Goal: Information Seeking & Learning: Learn about a topic

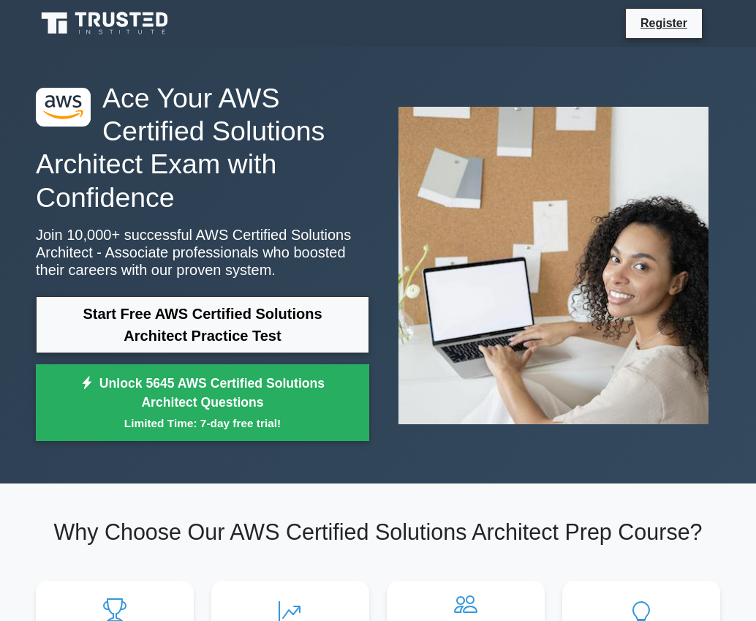
click at [214, 328] on link "Start Free AWS Certified Solutions Architect Practice Test" at bounding box center [202, 324] width 333 height 57
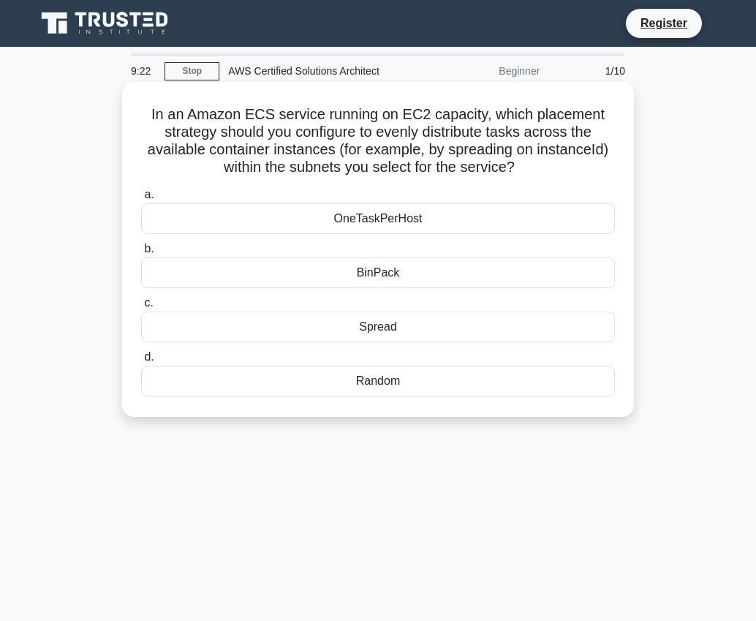
click at [377, 328] on div "Spread" at bounding box center [378, 327] width 474 height 31
click at [141, 308] on input "c. Spread" at bounding box center [141, 303] width 0 height 10
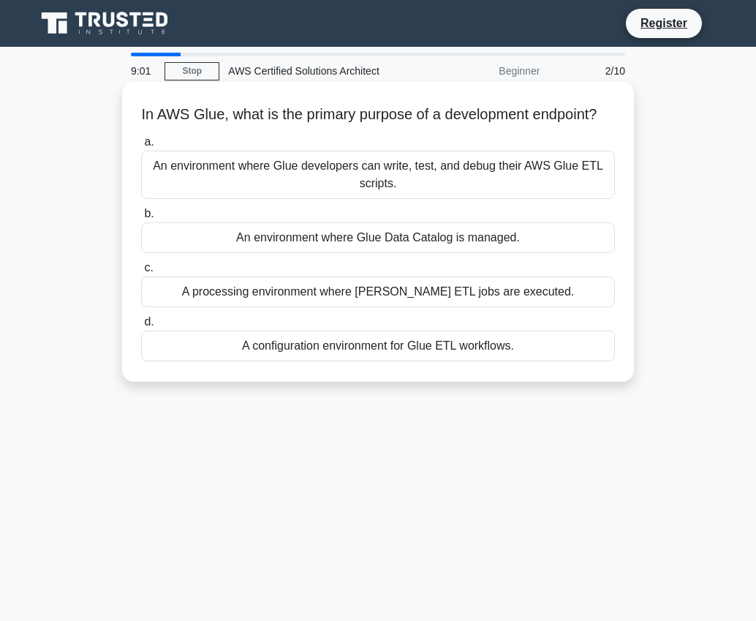
click at [378, 186] on div "An environment where Glue developers can write, test, and debug their AWS Glue …" at bounding box center [378, 175] width 474 height 48
click at [141, 147] on input "a. An environment where Glue developers can write, test, and debug their AWS Gl…" at bounding box center [141, 142] width 0 height 10
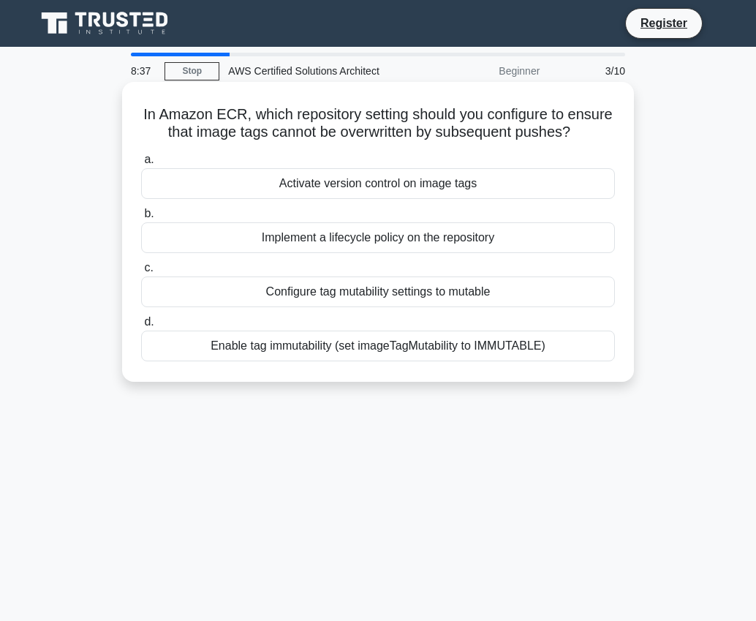
click at [369, 184] on div "Activate version control on image tags" at bounding box center [378, 183] width 474 height 31
click at [141, 165] on input "a. Activate version control on image tags" at bounding box center [141, 160] width 0 height 10
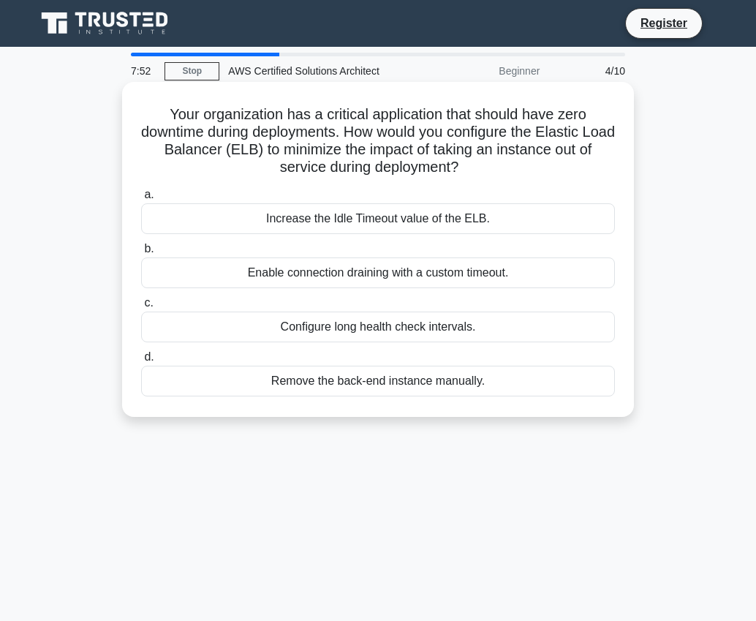
click at [399, 219] on div "Increase the Idle Timeout value of the ELB." at bounding box center [378, 218] width 474 height 31
click at [141, 200] on input "a. Increase the Idle Timeout value of the ELB." at bounding box center [141, 195] width 0 height 10
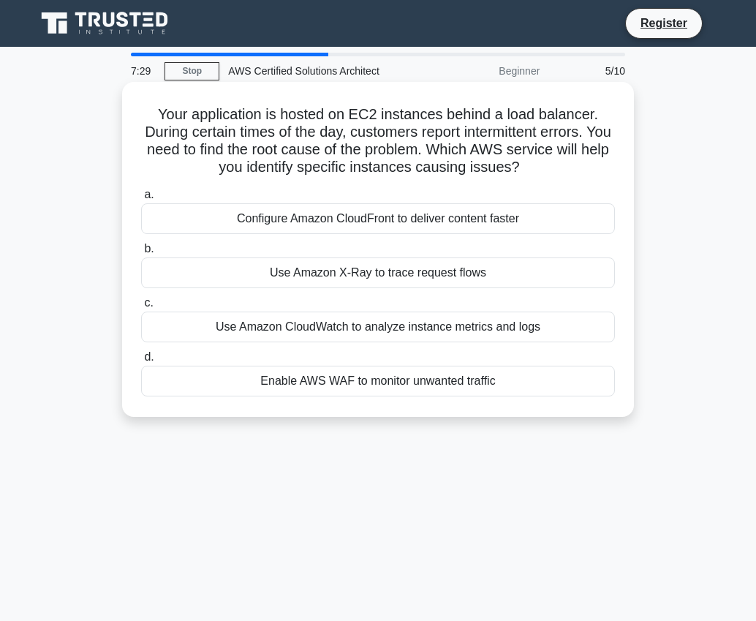
click at [406, 275] on div "Use Amazon X-Ray to trace request flows" at bounding box center [378, 272] width 474 height 31
click at [141, 254] on input "b. Use Amazon X-Ray to trace request flows" at bounding box center [141, 249] width 0 height 10
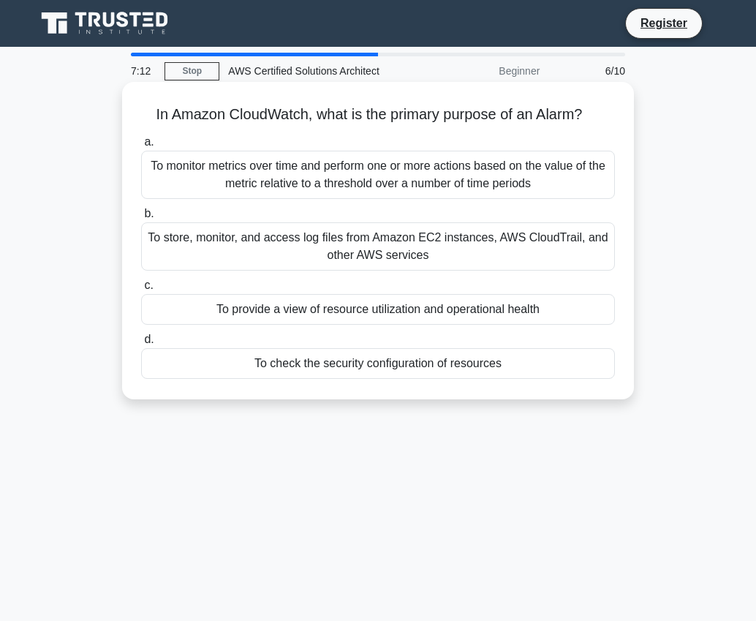
click at [384, 183] on div "To monitor metrics over time and perform one or more actions based on the value…" at bounding box center [378, 175] width 474 height 48
click at [141, 147] on input "a. To monitor metrics over time and perform one or more actions based on the va…" at bounding box center [141, 142] width 0 height 10
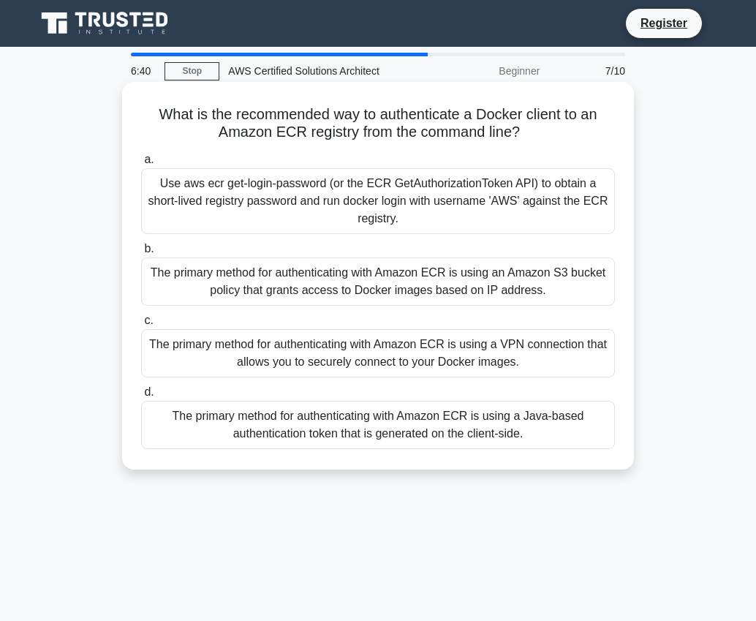
click at [320, 197] on div "Use aws ecr get-login-password (or the ECR GetAuthorizationToken API) to obtain…" at bounding box center [378, 201] width 474 height 66
click at [141, 165] on input "a. Use aws ecr get-login-password (or the ECR GetAuthorizationToken API) to obt…" at bounding box center [141, 160] width 0 height 10
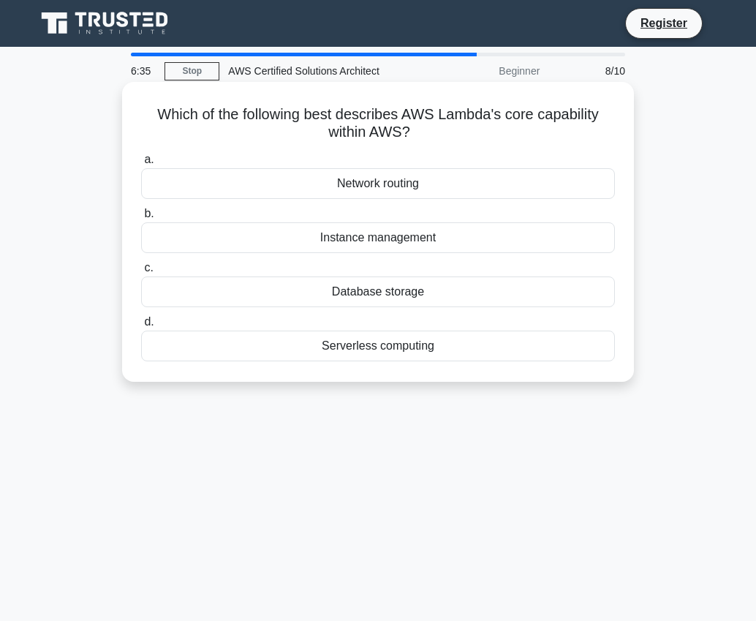
click at [372, 347] on div "Serverless computing" at bounding box center [378, 346] width 474 height 31
click at [141, 327] on input "d. Serverless computing" at bounding box center [141, 322] width 0 height 10
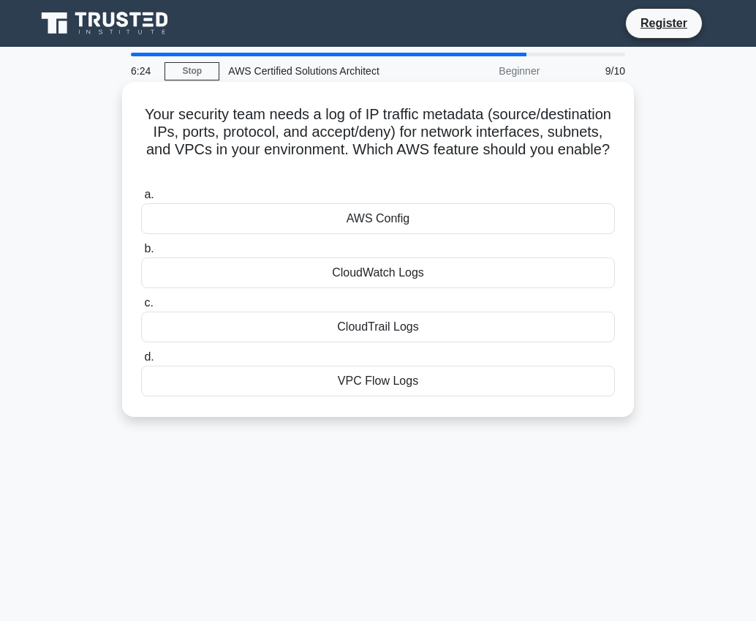
click at [382, 326] on div "CloudTrail Logs" at bounding box center [378, 327] width 474 height 31
click at [141, 308] on input "c. CloudTrail Logs" at bounding box center [141, 303] width 0 height 10
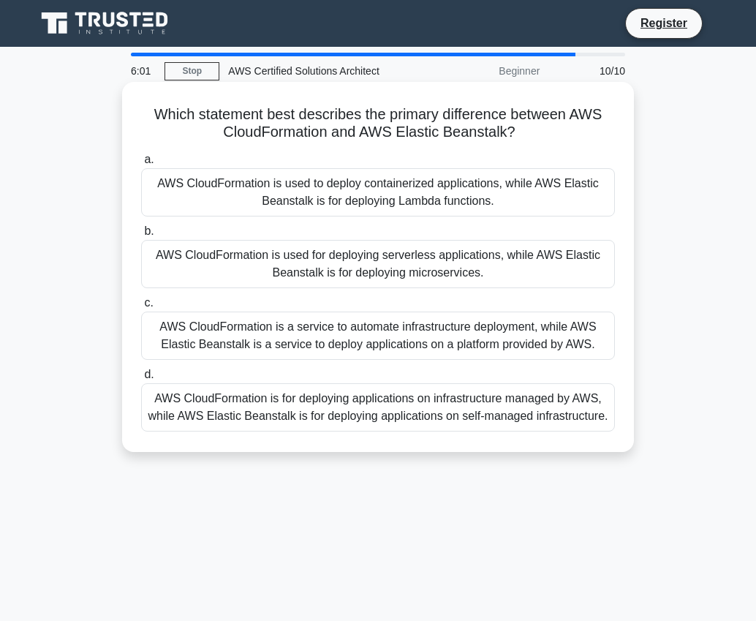
click at [412, 346] on div "AWS CloudFormation is a service to automate infrastructure deployment, while AW…" at bounding box center [378, 336] width 474 height 48
click at [141, 308] on input "c. AWS CloudFormation is a service to automate infrastructure deployment, while…" at bounding box center [141, 303] width 0 height 10
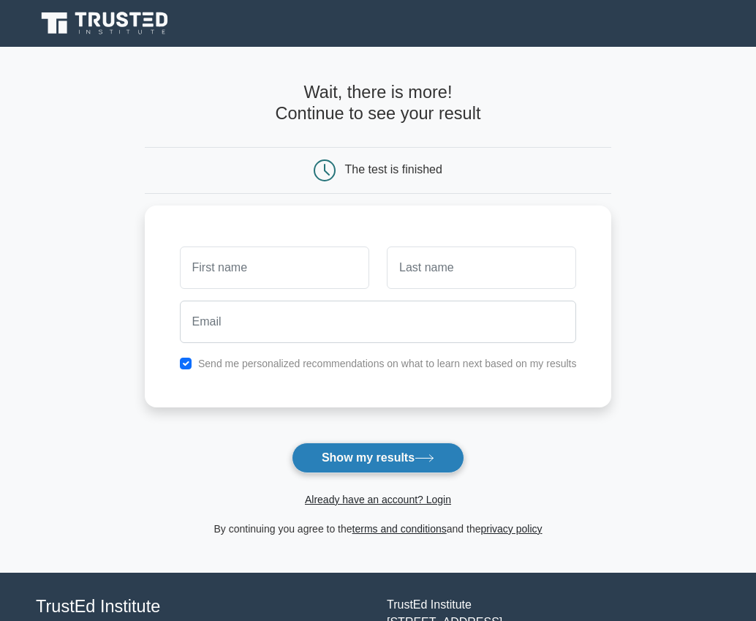
click at [342, 454] on button "Show my results" at bounding box center [378, 457] width 173 height 31
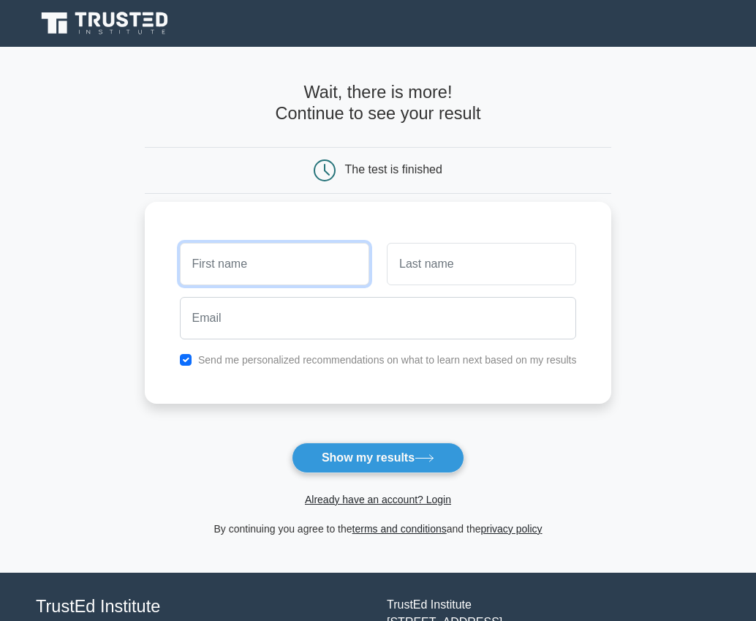
click at [289, 261] on input "text" at bounding box center [274, 264] width 189 height 42
type input "Stephen"
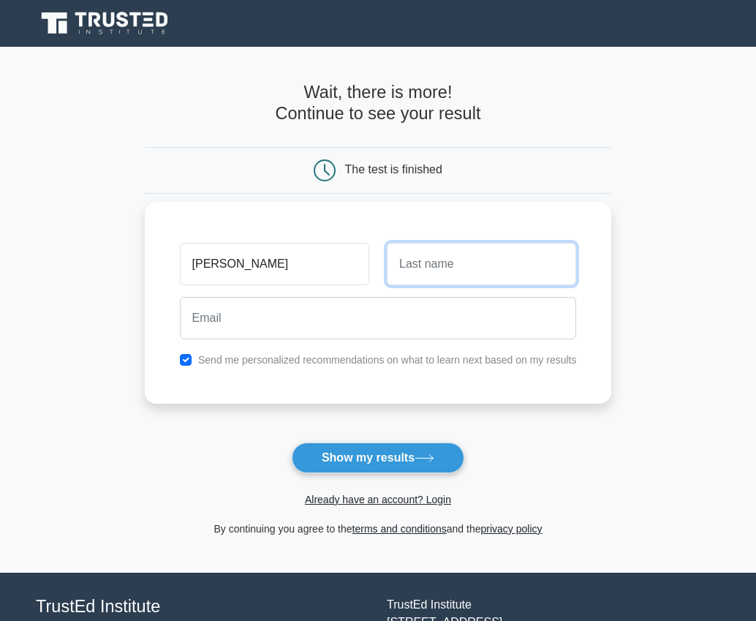
click at [453, 275] on input "text" at bounding box center [481, 264] width 189 height 42
type input "Miller"
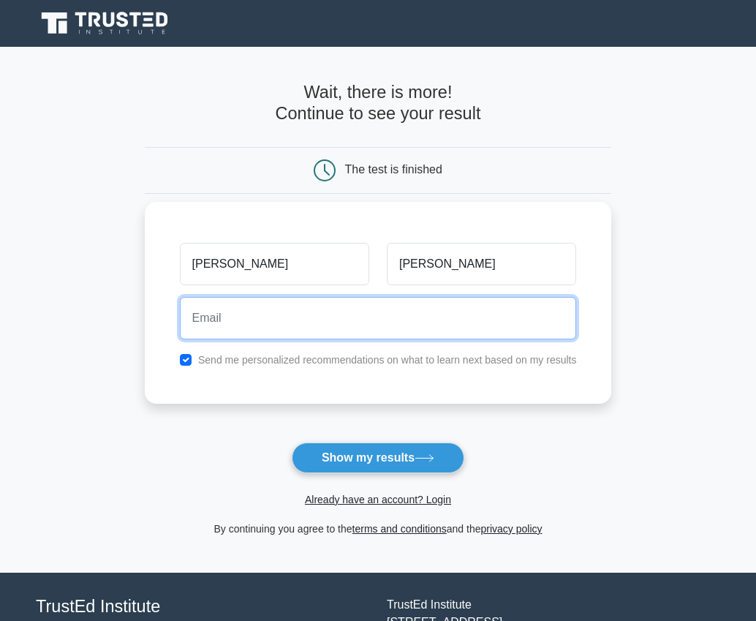
click at [254, 327] on input "email" at bounding box center [378, 318] width 397 height 42
click at [254, 320] on input "stevemiller01@hotmail.co.uk" at bounding box center [378, 318] width 397 height 42
type input "stevemiller02@hotmail.co.uk"
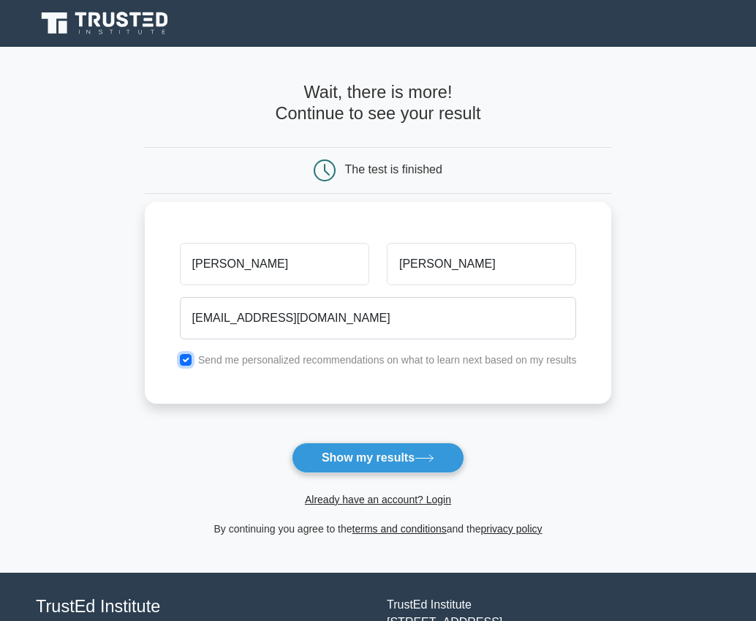
click at [184, 361] on input "checkbox" at bounding box center [186, 360] width 12 height 12
checkbox input "false"
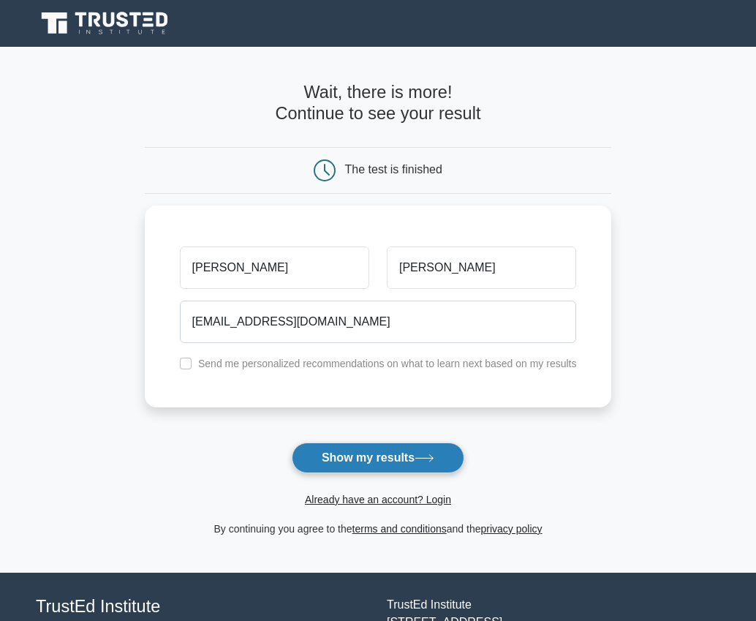
click at [358, 459] on button "Show my results" at bounding box center [378, 457] width 173 height 31
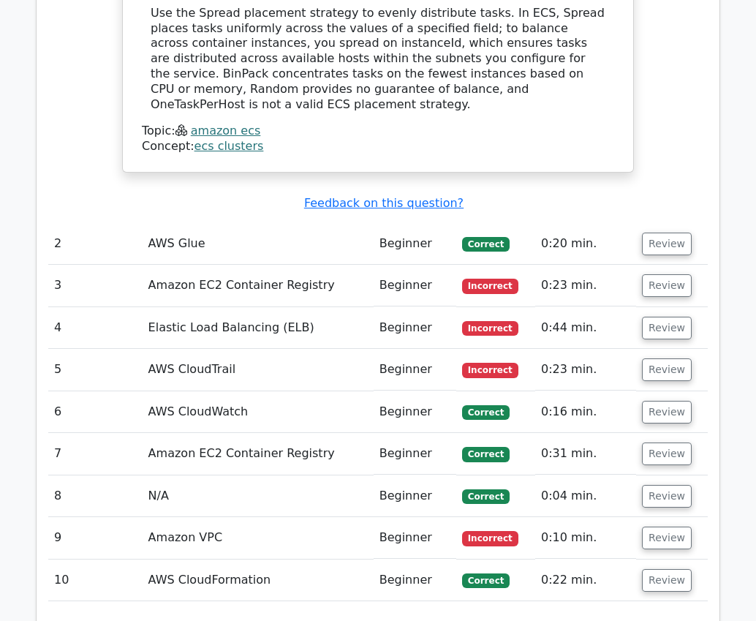
scroll to position [1623, 0]
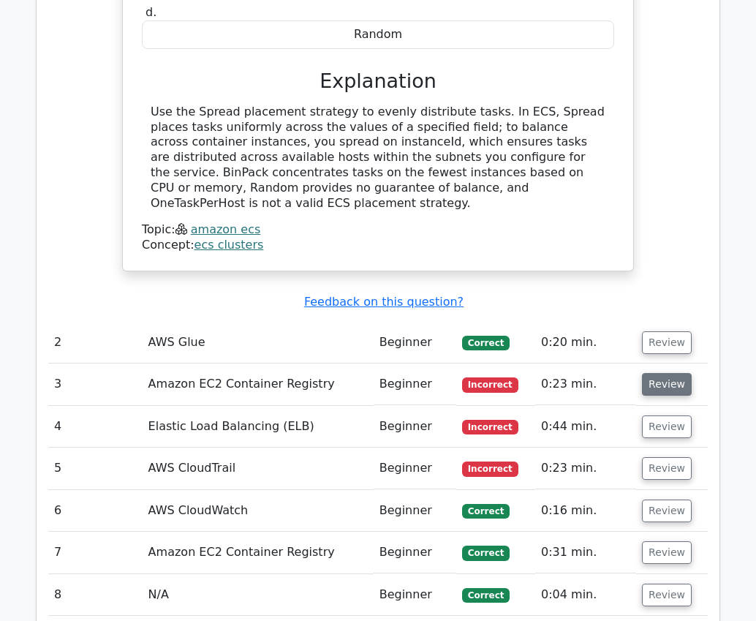
click at [659, 373] on button "Review" at bounding box center [667, 384] width 50 height 23
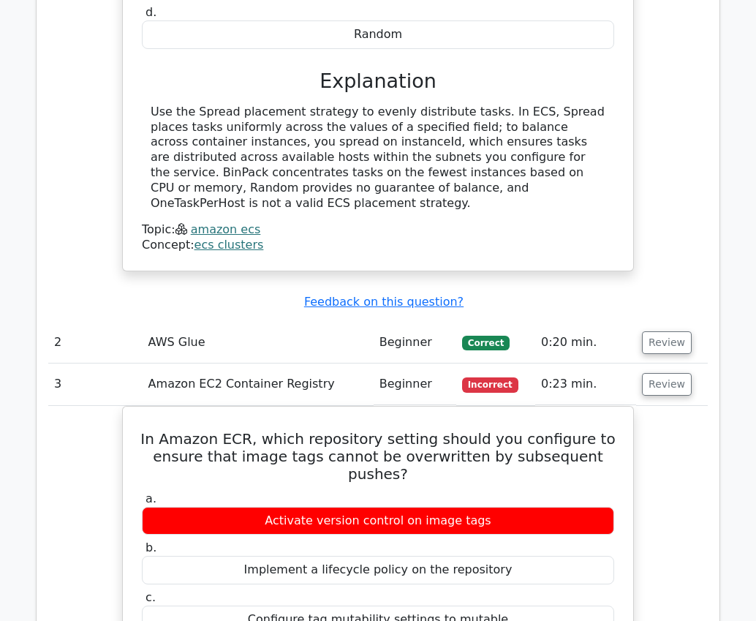
click at [678, 373] on button "Review" at bounding box center [667, 384] width 50 height 23
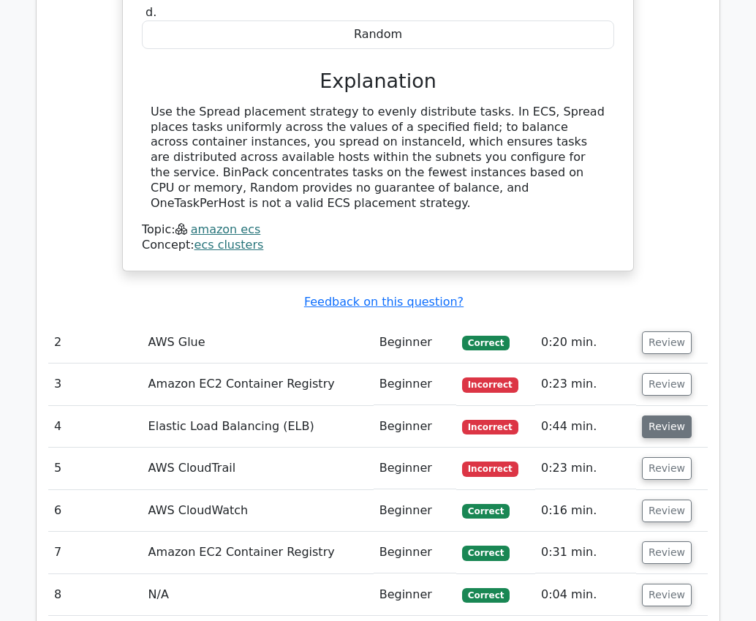
click at [649, 415] on button "Review" at bounding box center [667, 426] width 50 height 23
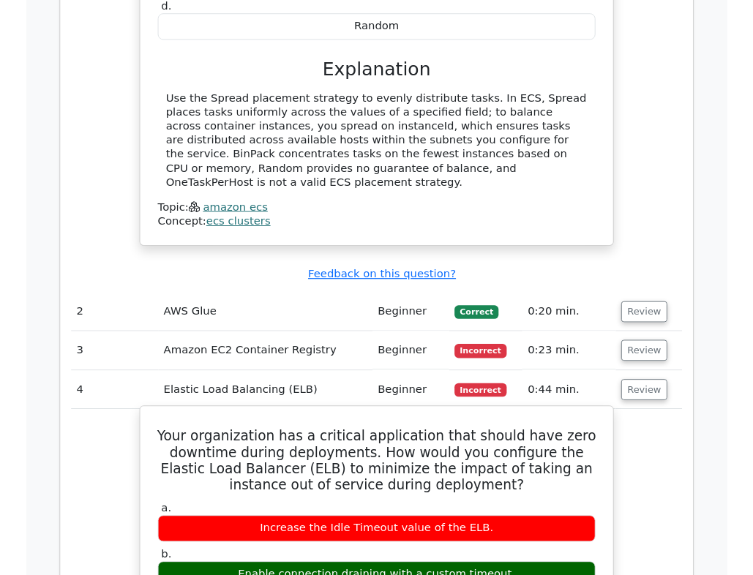
scroll to position [1731, 0]
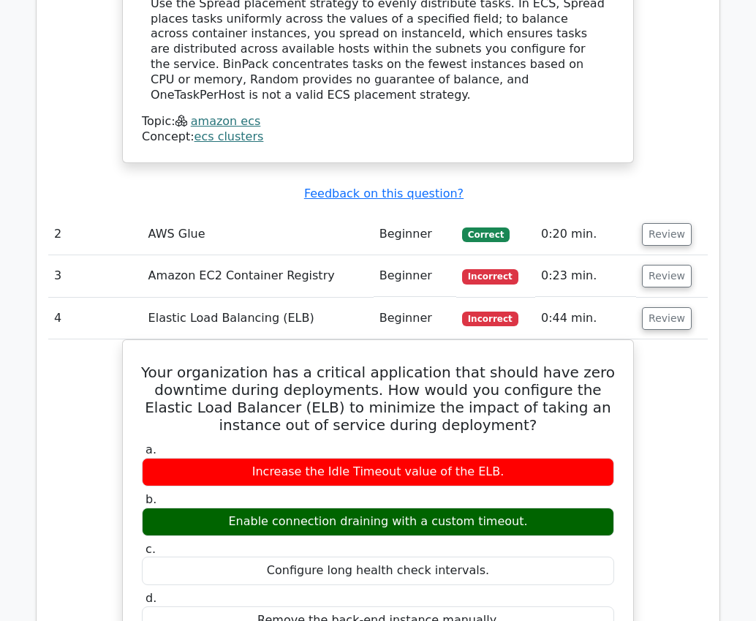
click at [663, 307] on button "Review" at bounding box center [667, 318] width 50 height 23
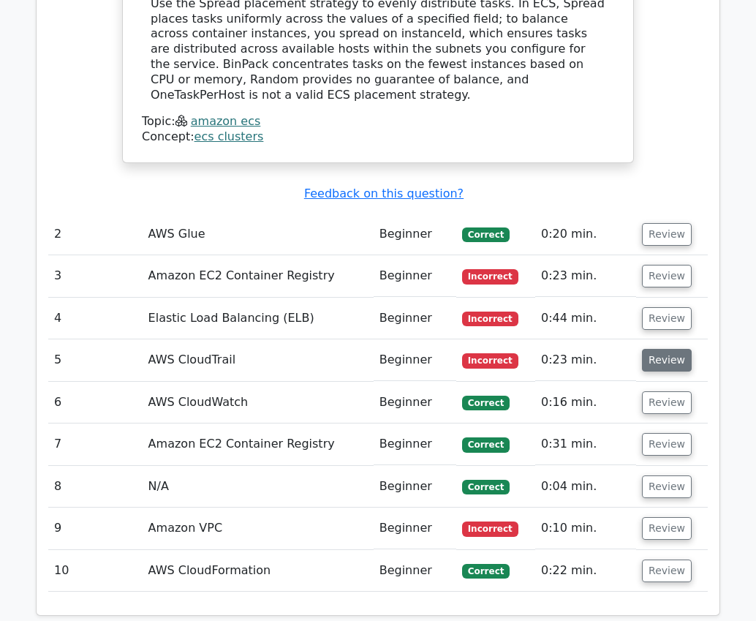
click at [666, 349] on button "Review" at bounding box center [667, 360] width 50 height 23
